Goal: Task Accomplishment & Management: Complete application form

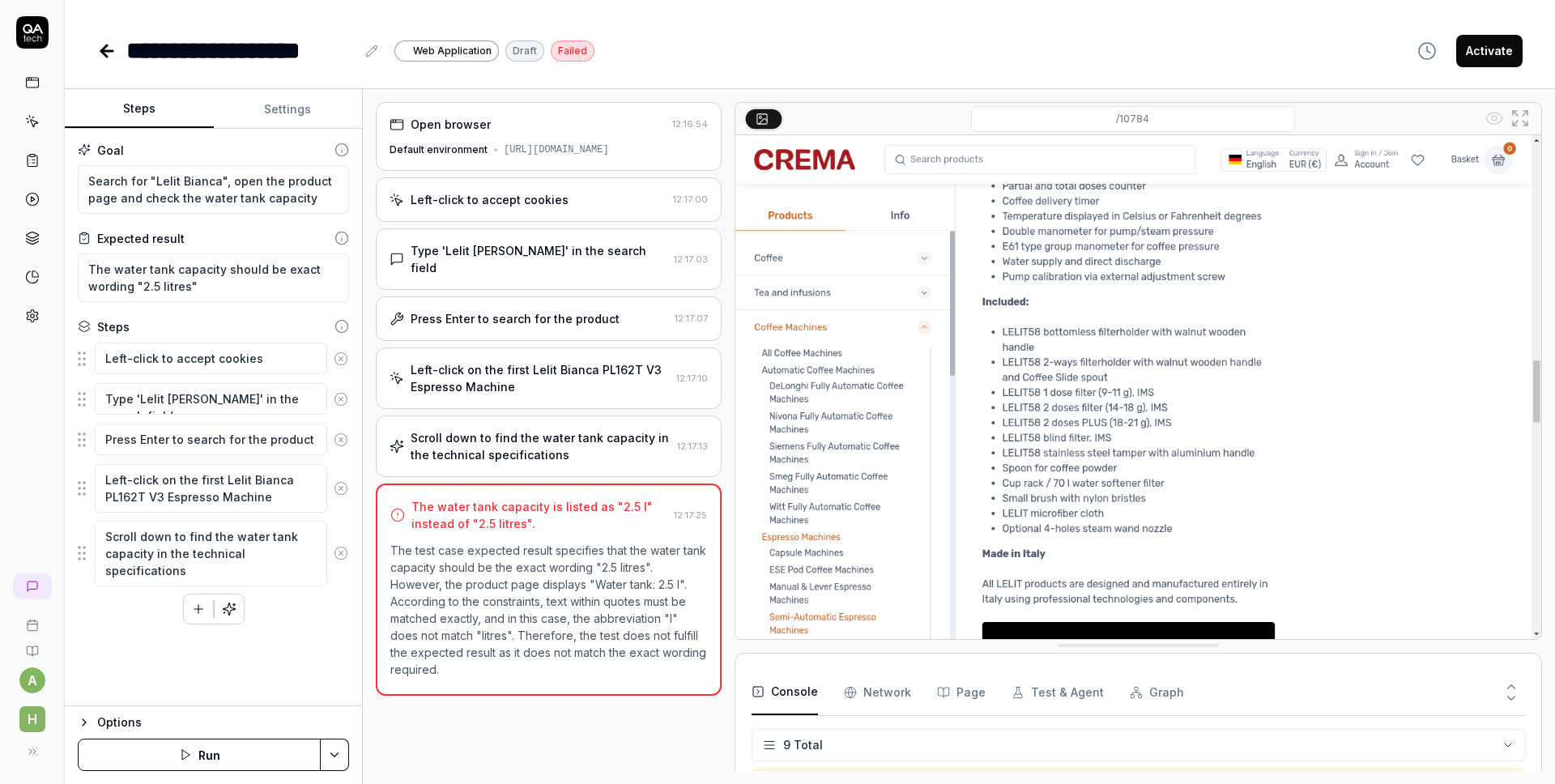
scroll to position [244, 0]
click at [111, 51] on icon at bounding box center [107, 51] width 11 height 0
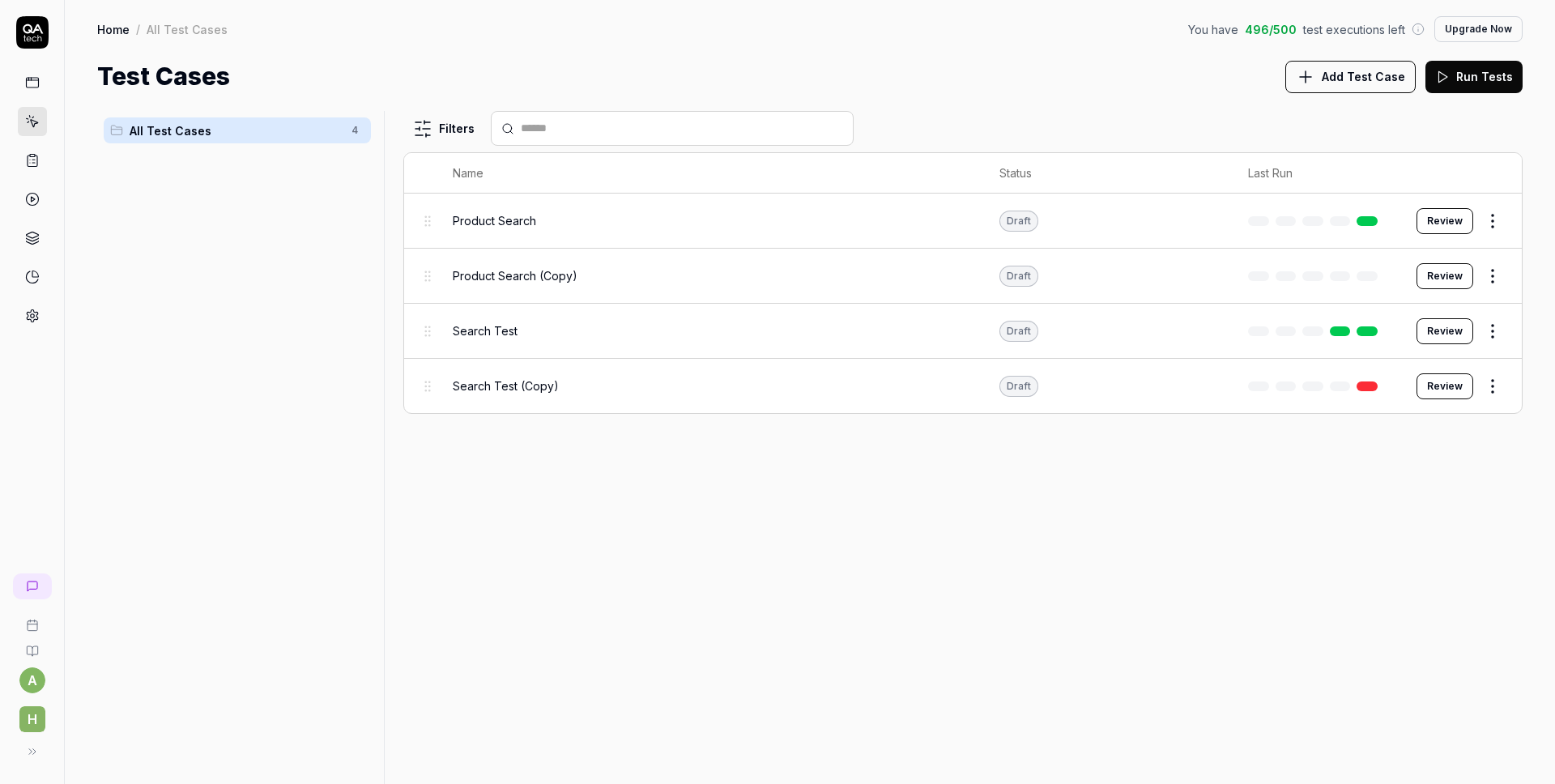
click at [110, 31] on link "Home" at bounding box center [113, 28] width 33 height 16
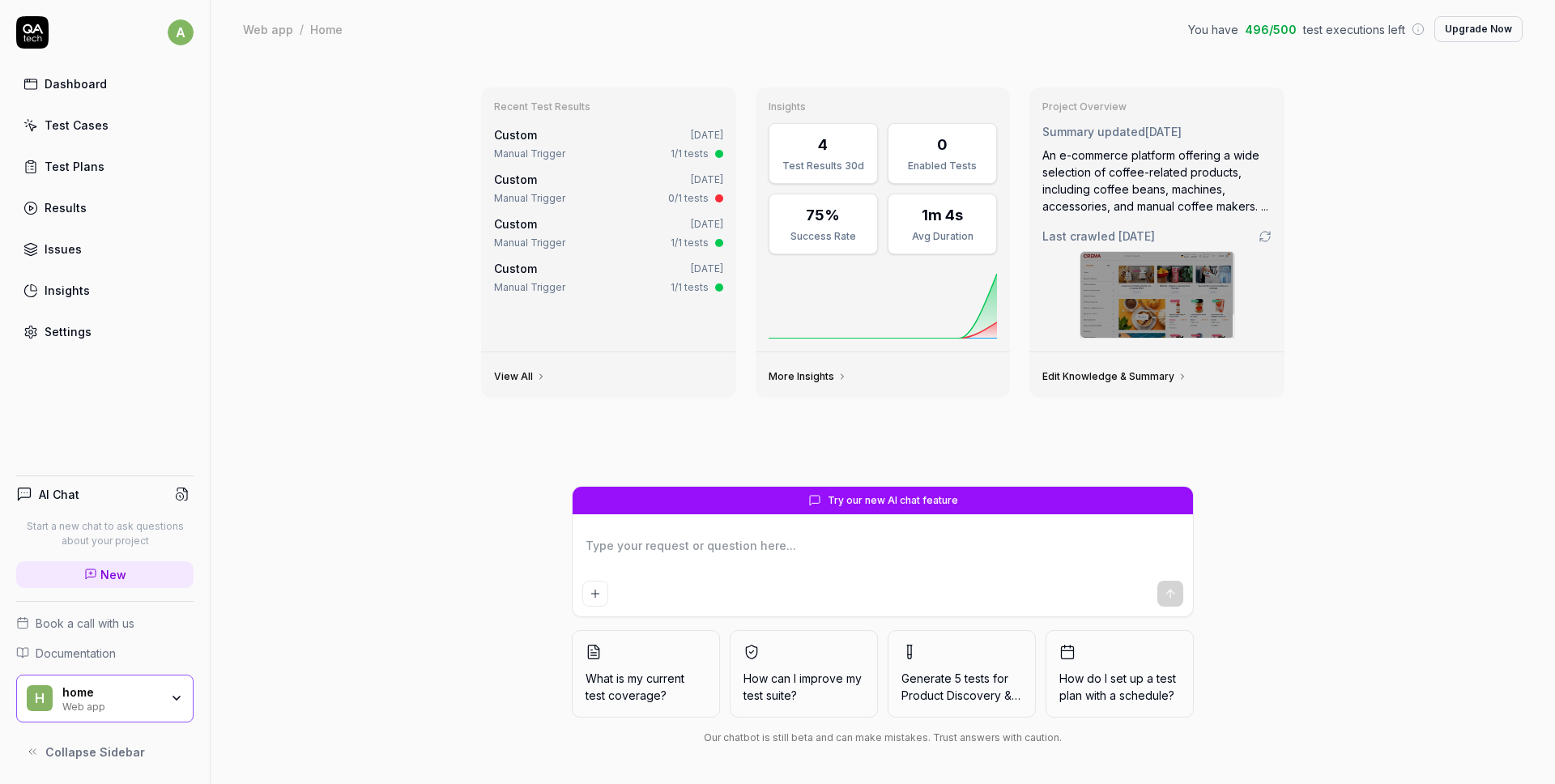
click at [262, 38] on div "Web app / Home You have 496 / 500 test executions left Upgrade Now" at bounding box center [882, 29] width 1280 height 26
click at [173, 697] on icon "button" at bounding box center [176, 697] width 7 height 3
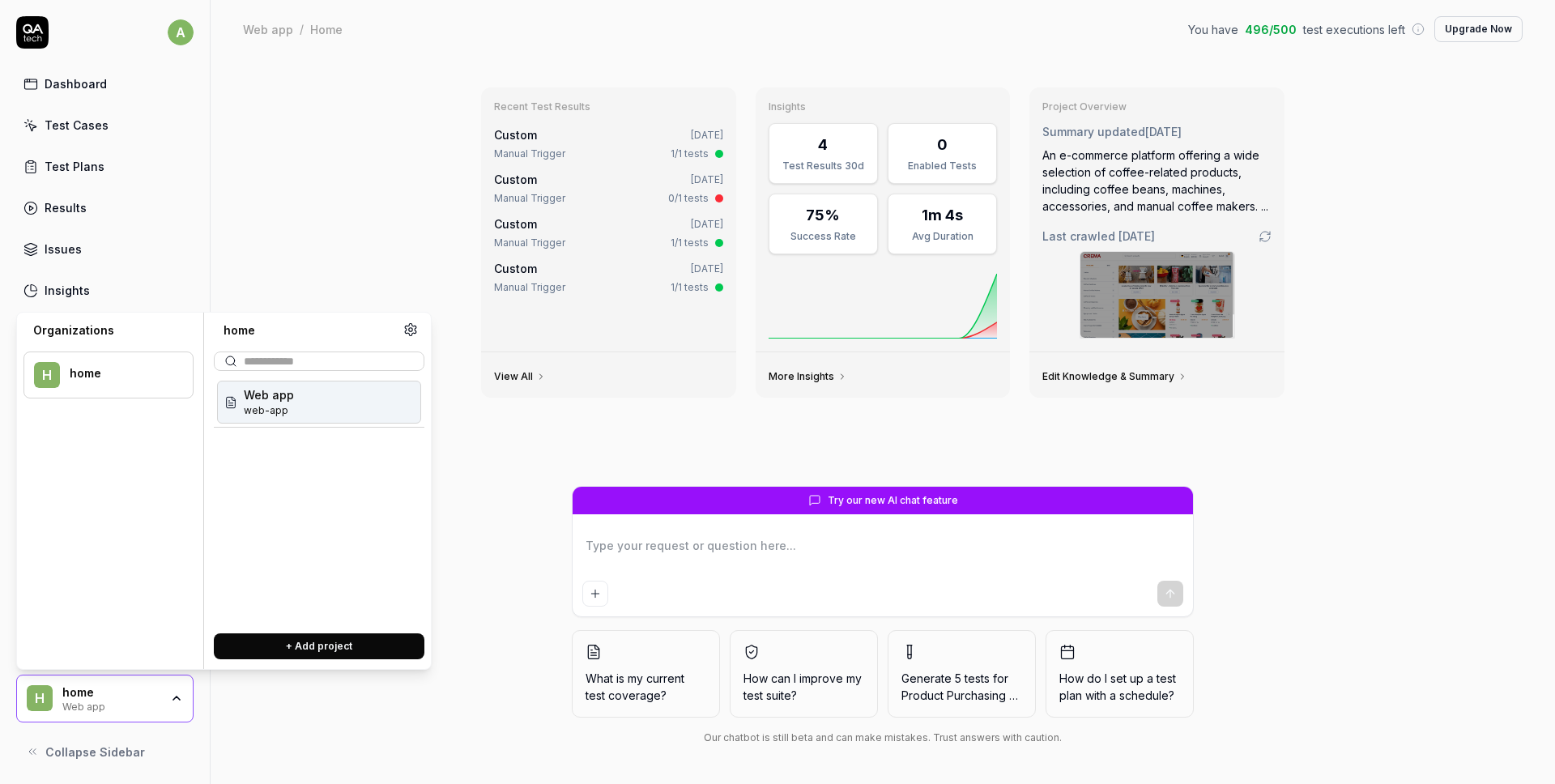
click at [325, 398] on div "Web app web-app" at bounding box center [319, 402] width 204 height 43
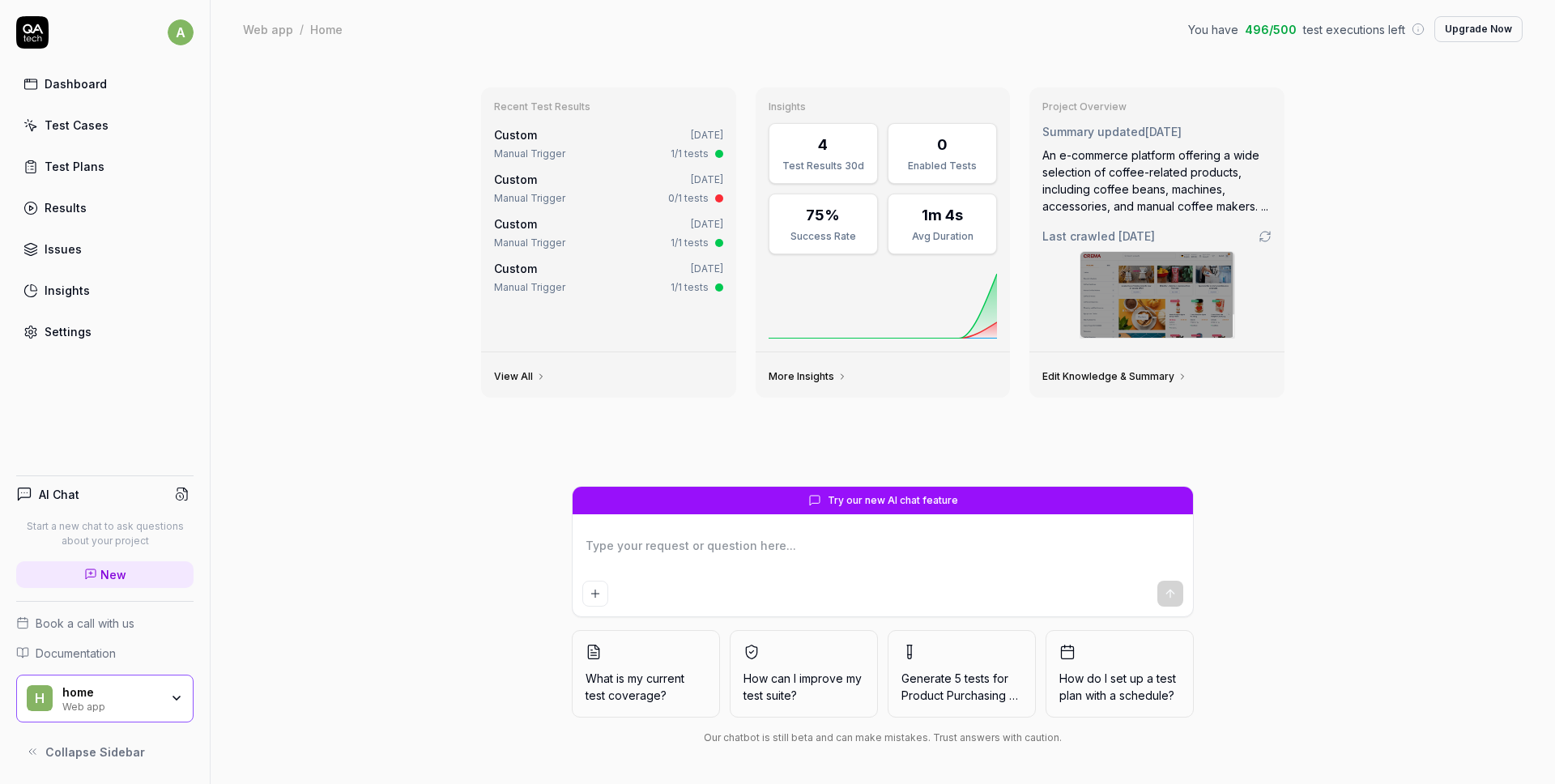
click at [182, 699] on icon "button" at bounding box center [177, 698] width 13 height 13
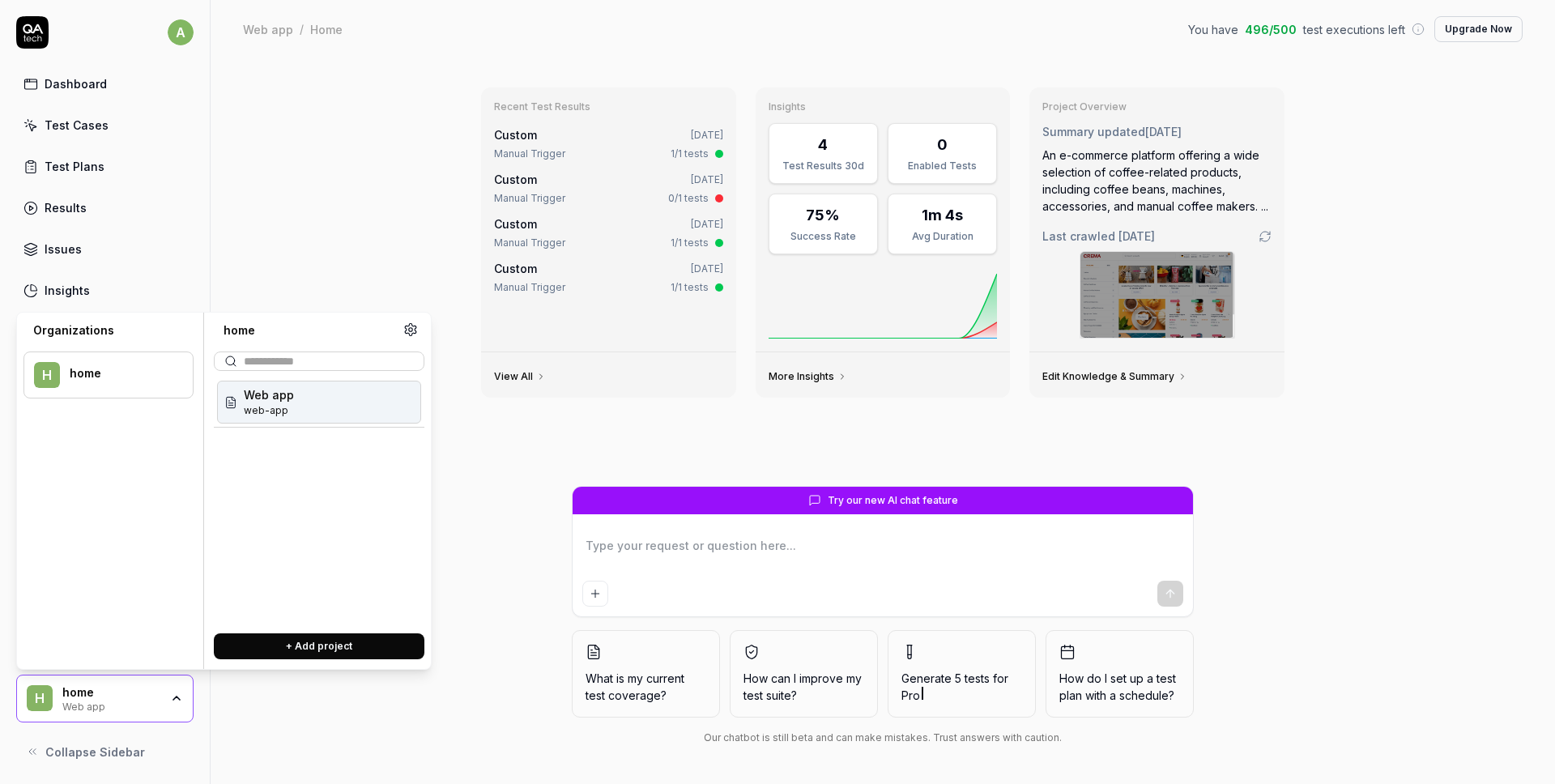
type textarea "*"
click at [323, 643] on button "+ Add project" at bounding box center [318, 646] width 211 height 26
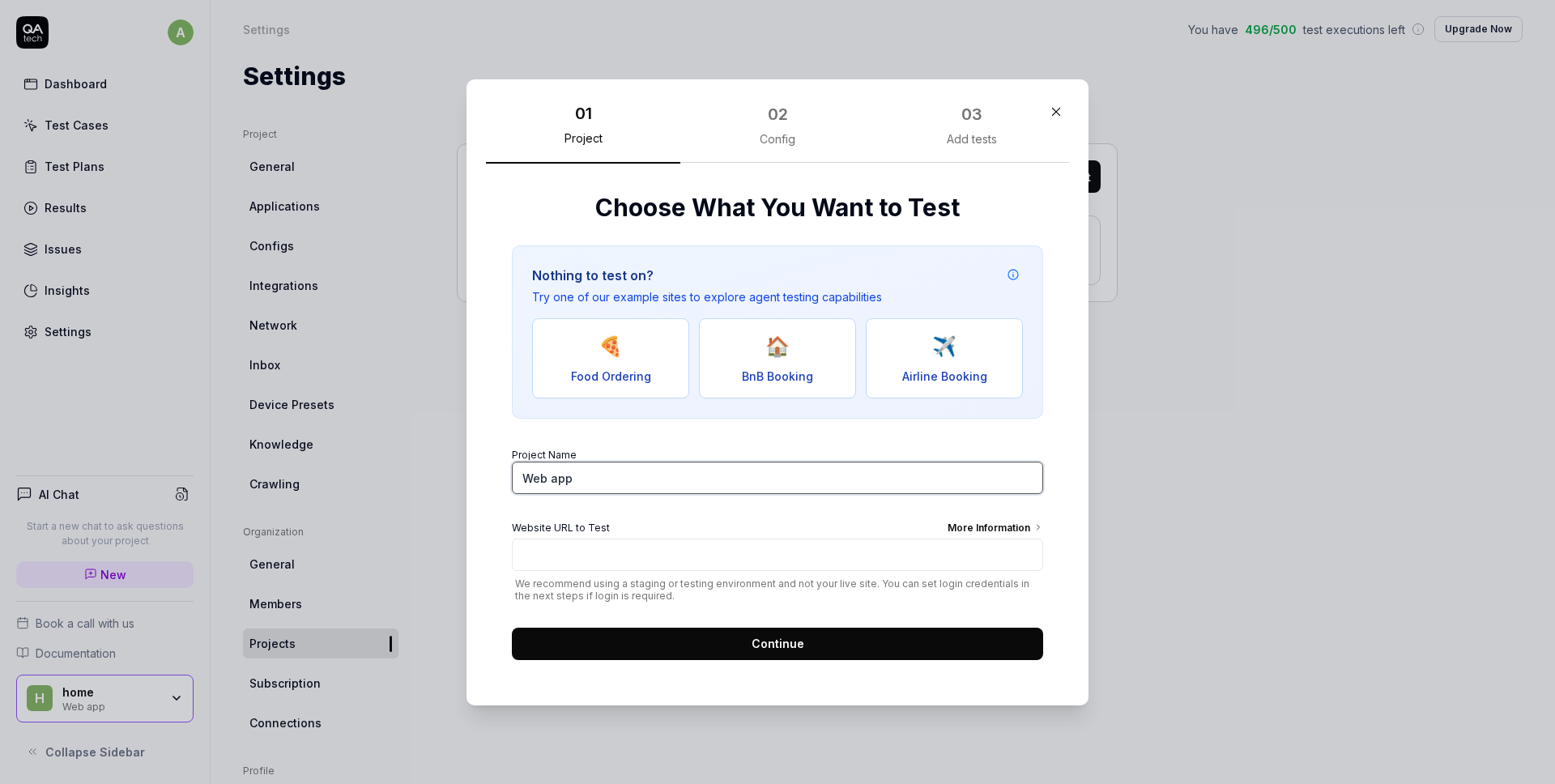
click at [682, 475] on input "Web app" at bounding box center [777, 478] width 531 height 33
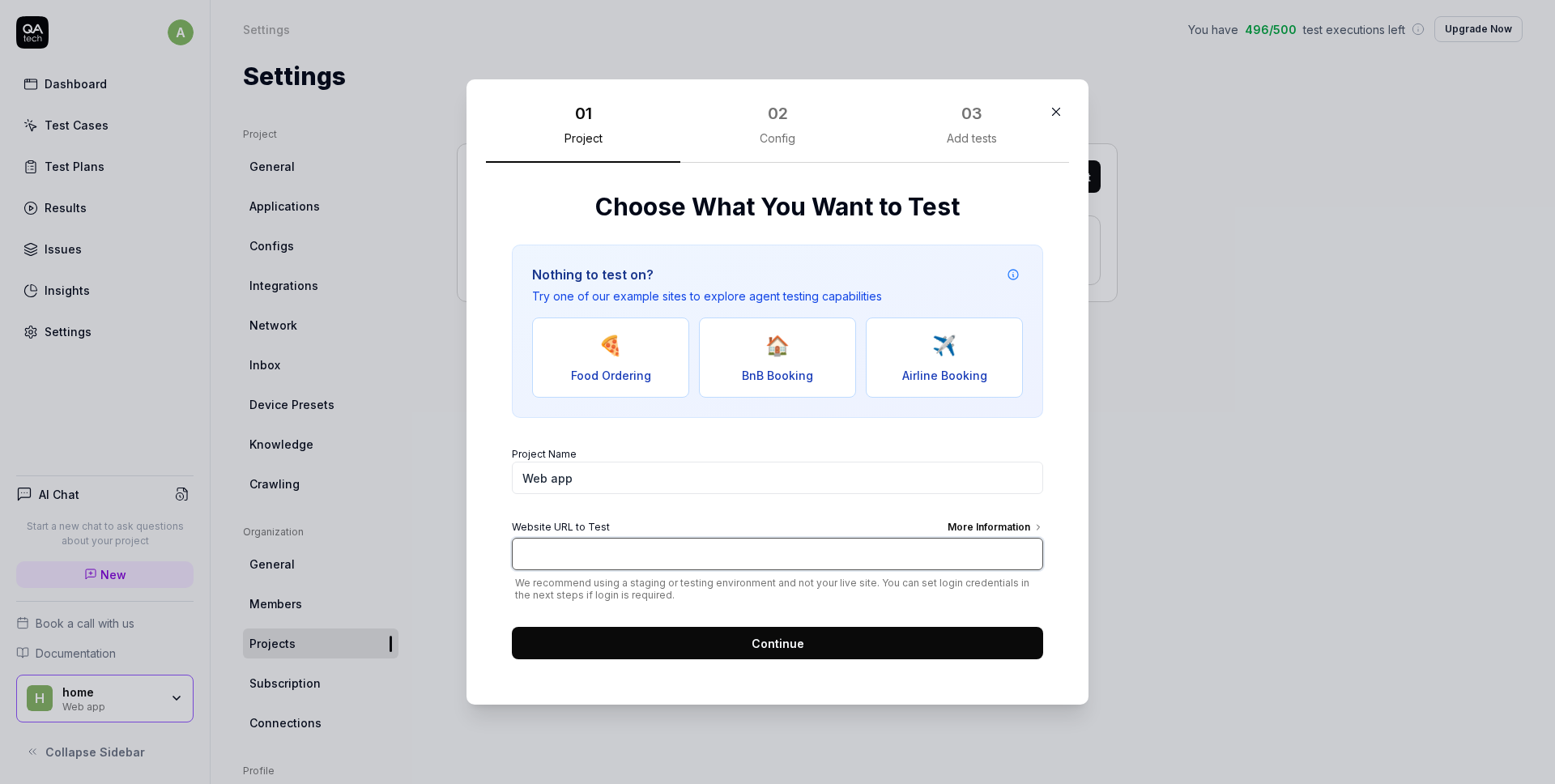
click at [600, 544] on input "Website URL to Test More Information" at bounding box center [777, 554] width 531 height 33
paste input "[URL][DOMAIN_NAME]"
type input "[URL][DOMAIN_NAME]"
click at [976, 527] on div "More Information" at bounding box center [995, 528] width 96 height 18
click at [976, 538] on input "[URL][DOMAIN_NAME]" at bounding box center [777, 554] width 531 height 33
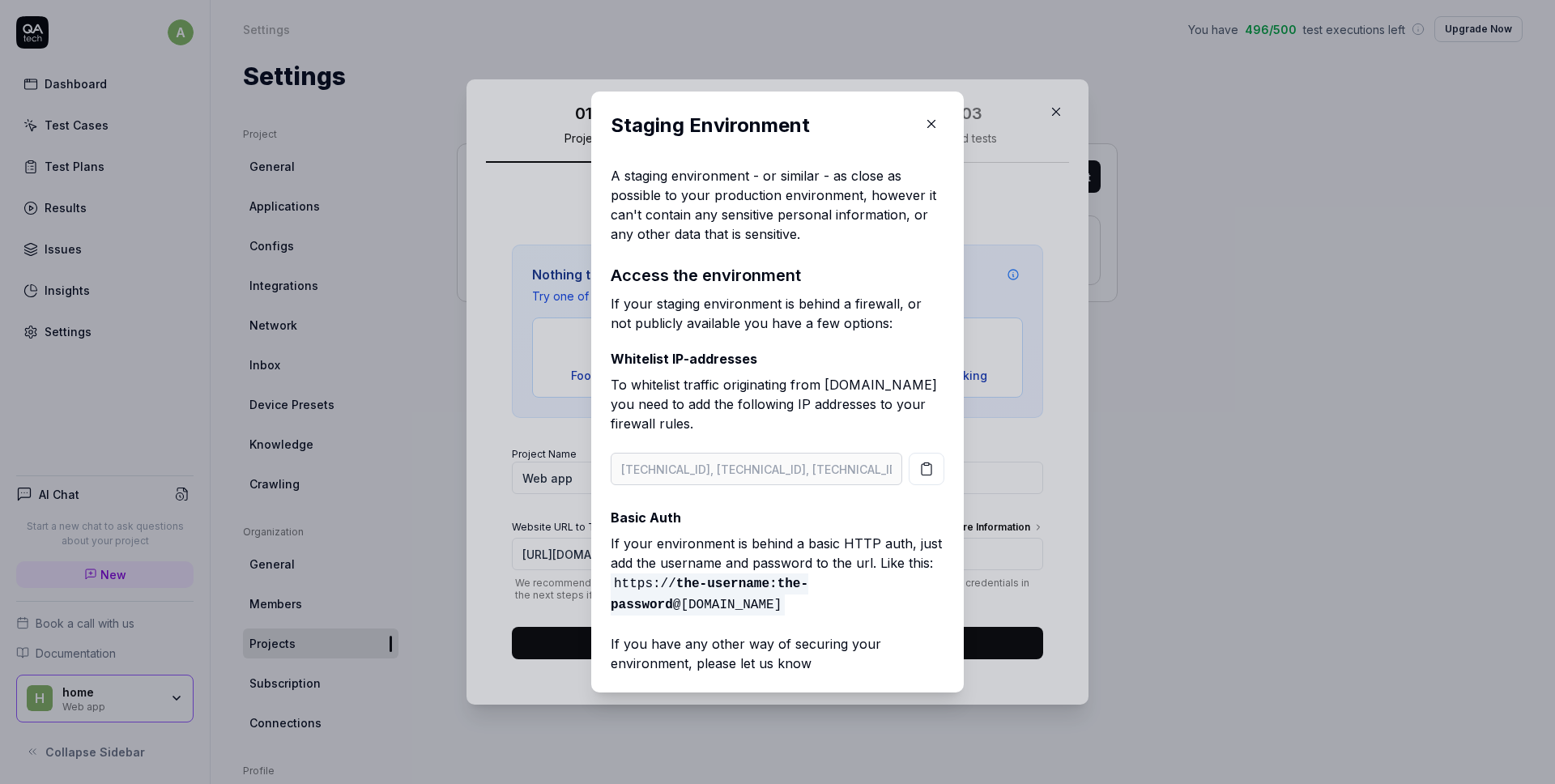
click at [928, 125] on icon "button" at bounding box center [932, 125] width 7 height 7
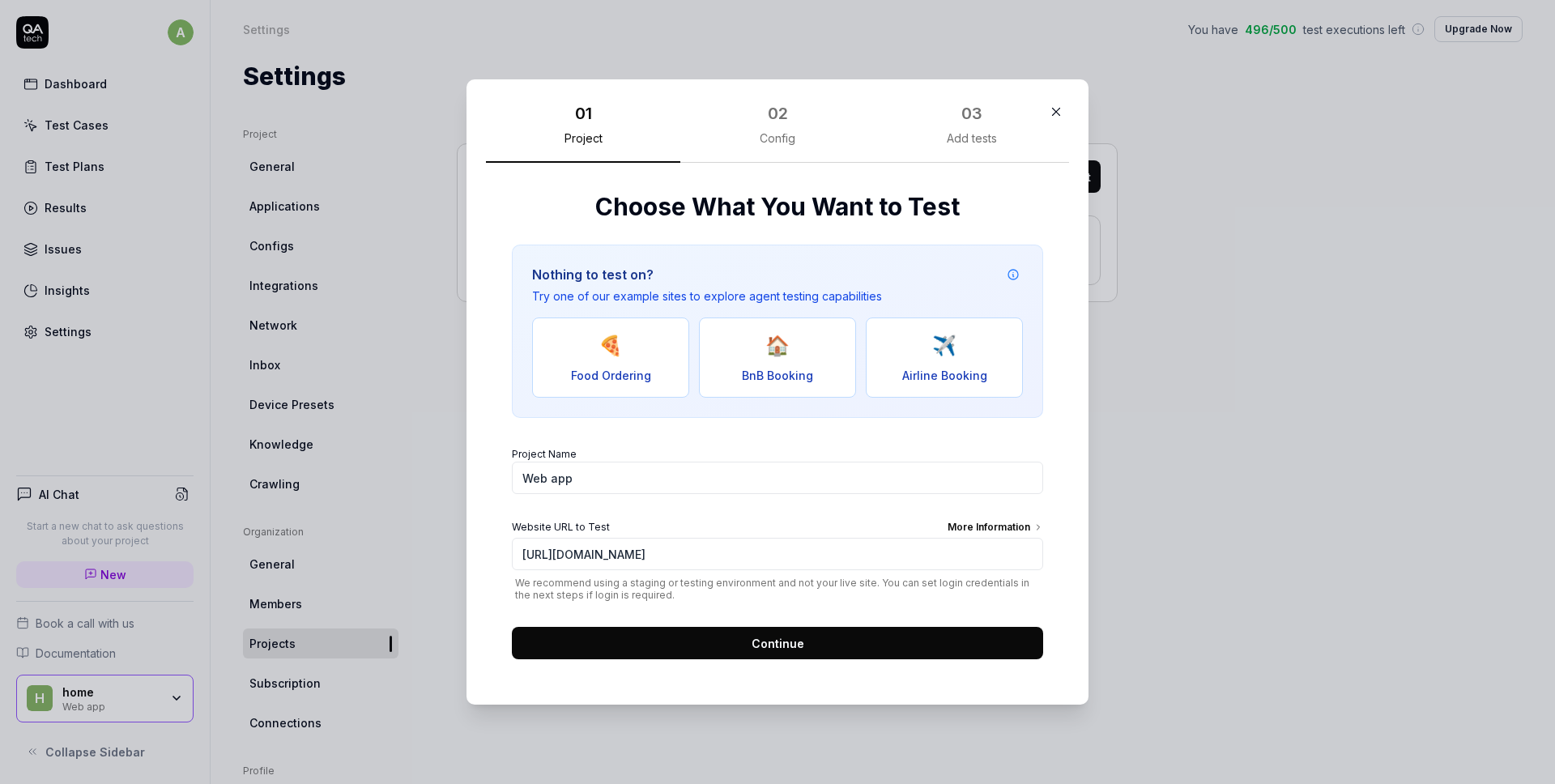
click at [690, 635] on button "Continue" at bounding box center [777, 643] width 531 height 33
